Goal: Task Accomplishment & Management: Manage account settings

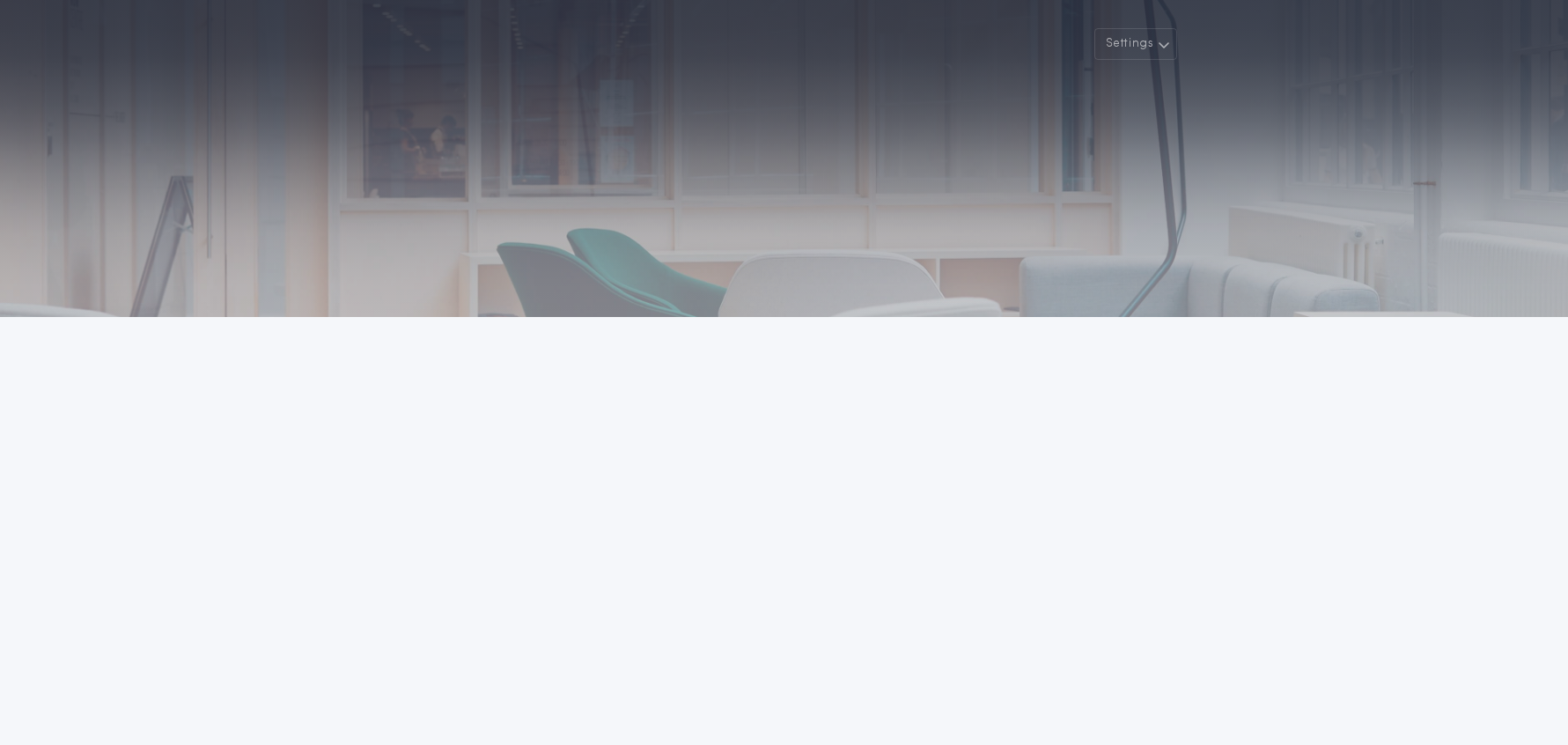
click at [1424, 452] on div "Settings Welcome Back Powered by © All rights reserved. 24|Seven Fees Privacy P…" at bounding box center [784, 460] width 1568 height 920
click at [1424, 187] on div at bounding box center [784, 158] width 1568 height 317
